Goal: Task Accomplishment & Management: Use online tool/utility

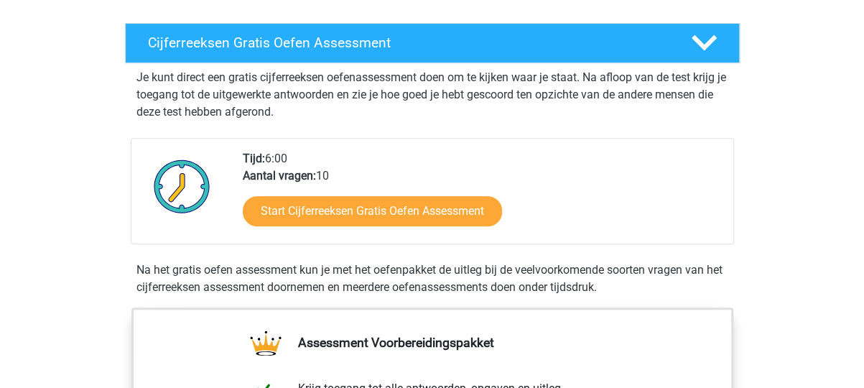
scroll to position [305, 0]
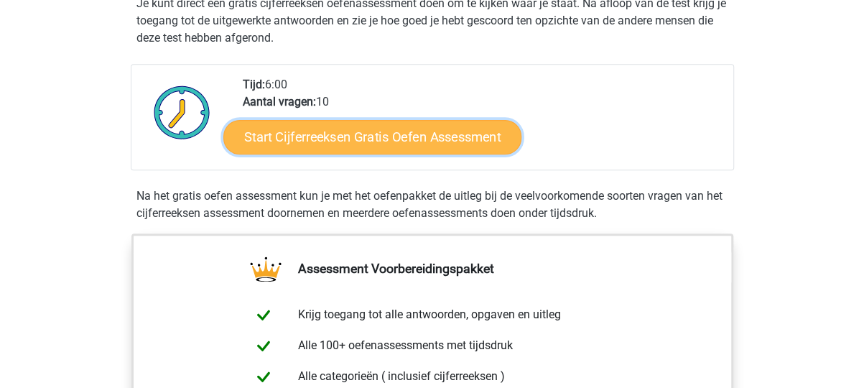
click at [379, 154] on link "Start Cijferreeksen Gratis Oefen Assessment" at bounding box center [372, 136] width 298 height 34
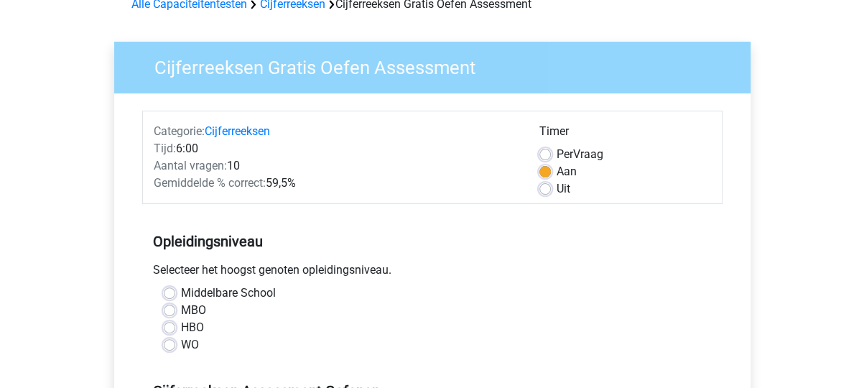
scroll to position [152, 0]
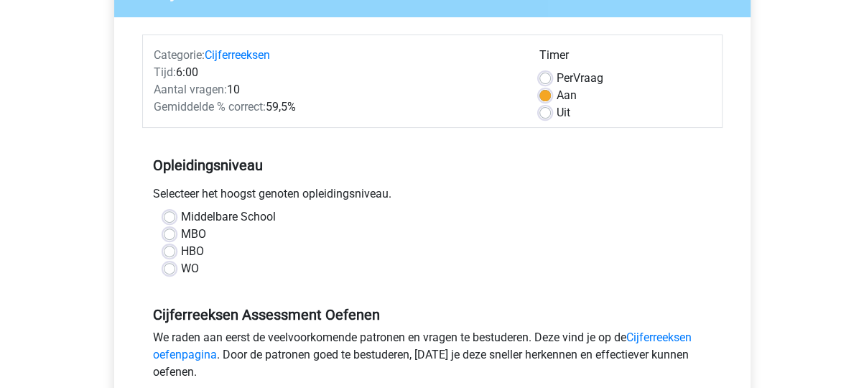
click at [181, 215] on label "Middelbare School" at bounding box center [228, 216] width 95 height 17
click at [168, 215] on input "Middelbare School" at bounding box center [169, 215] width 11 height 14
radio input "true"
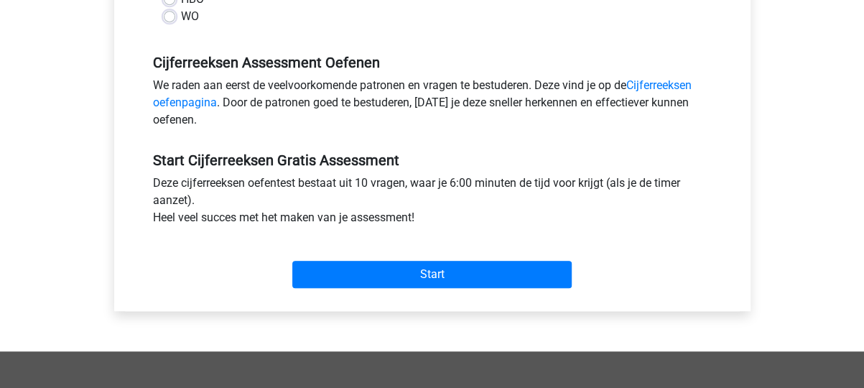
scroll to position [534, 0]
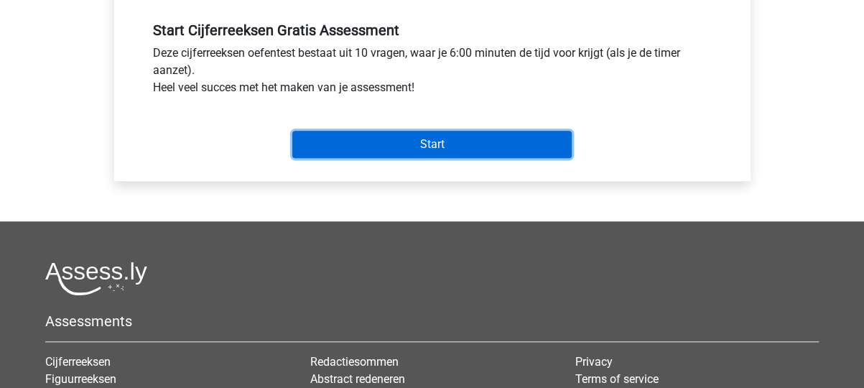
click at [430, 147] on input "Start" at bounding box center [431, 144] width 279 height 27
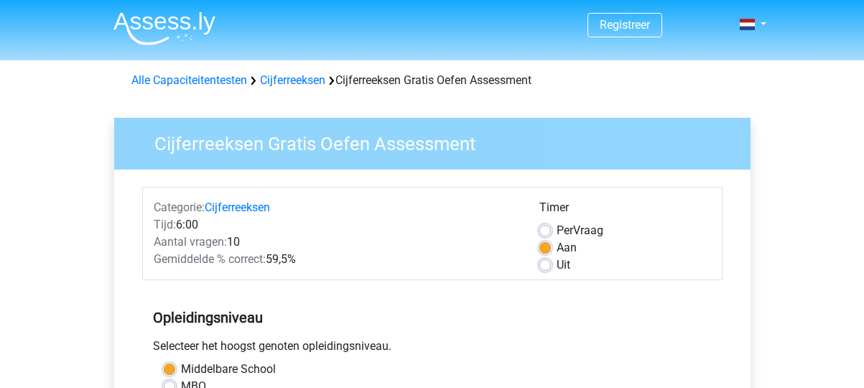
scroll to position [534, 0]
